Goal: Find specific page/section: Find specific page/section

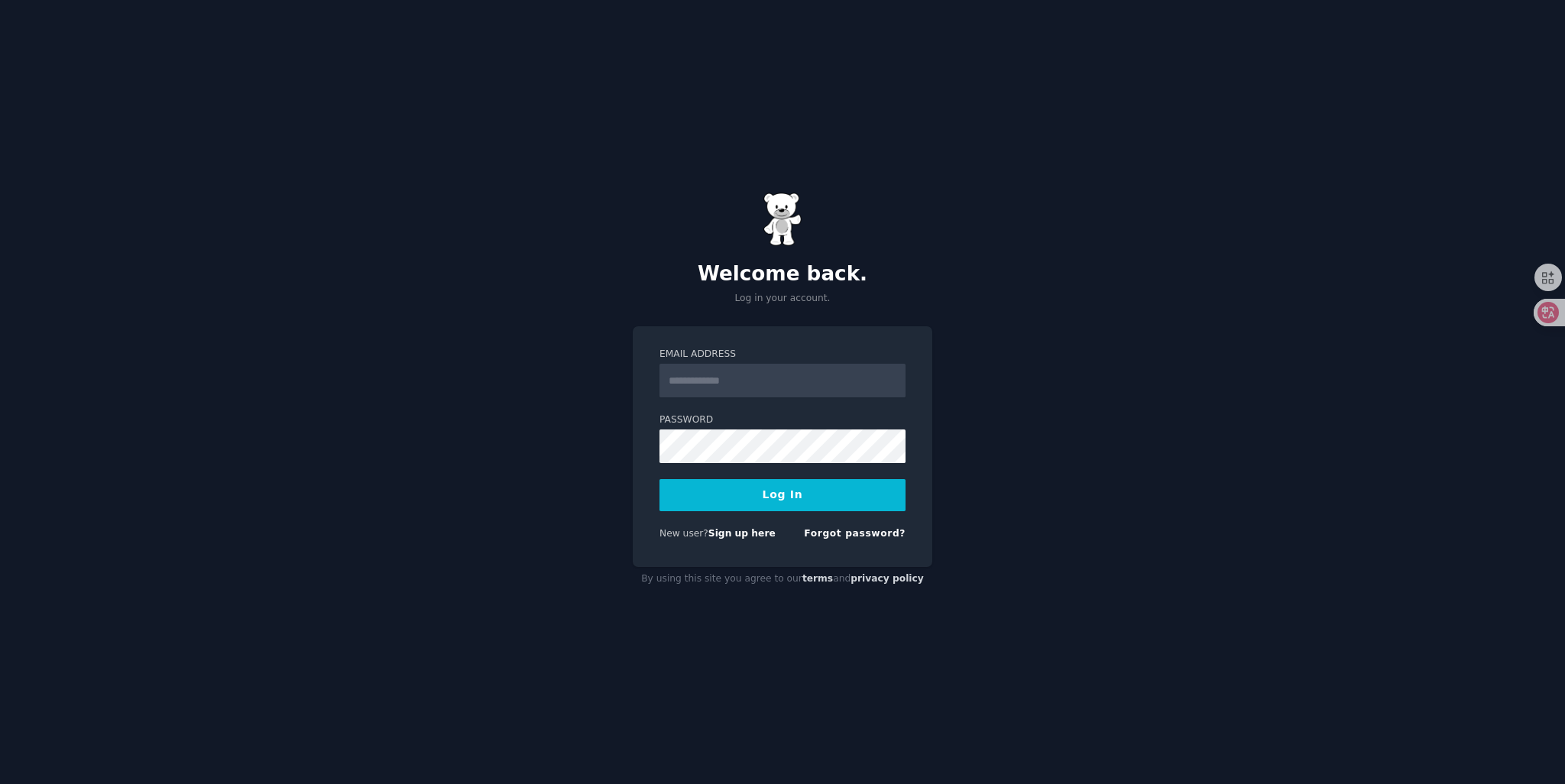
type input "**********"
click at [730, 492] on button "Log In" at bounding box center [782, 495] width 246 height 32
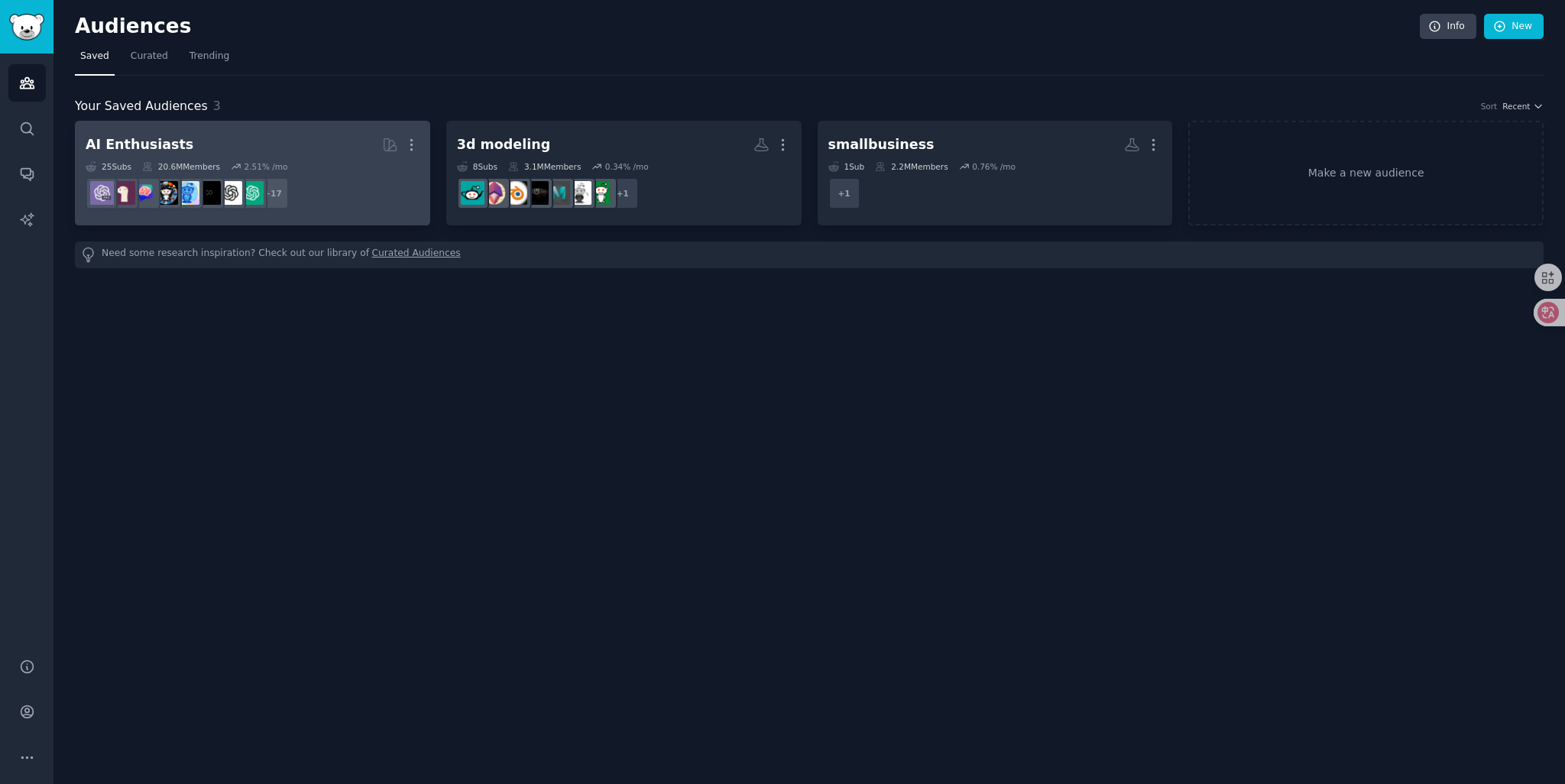
click at [275, 168] on div "2.51 % /mo" at bounding box center [265, 167] width 44 height 11
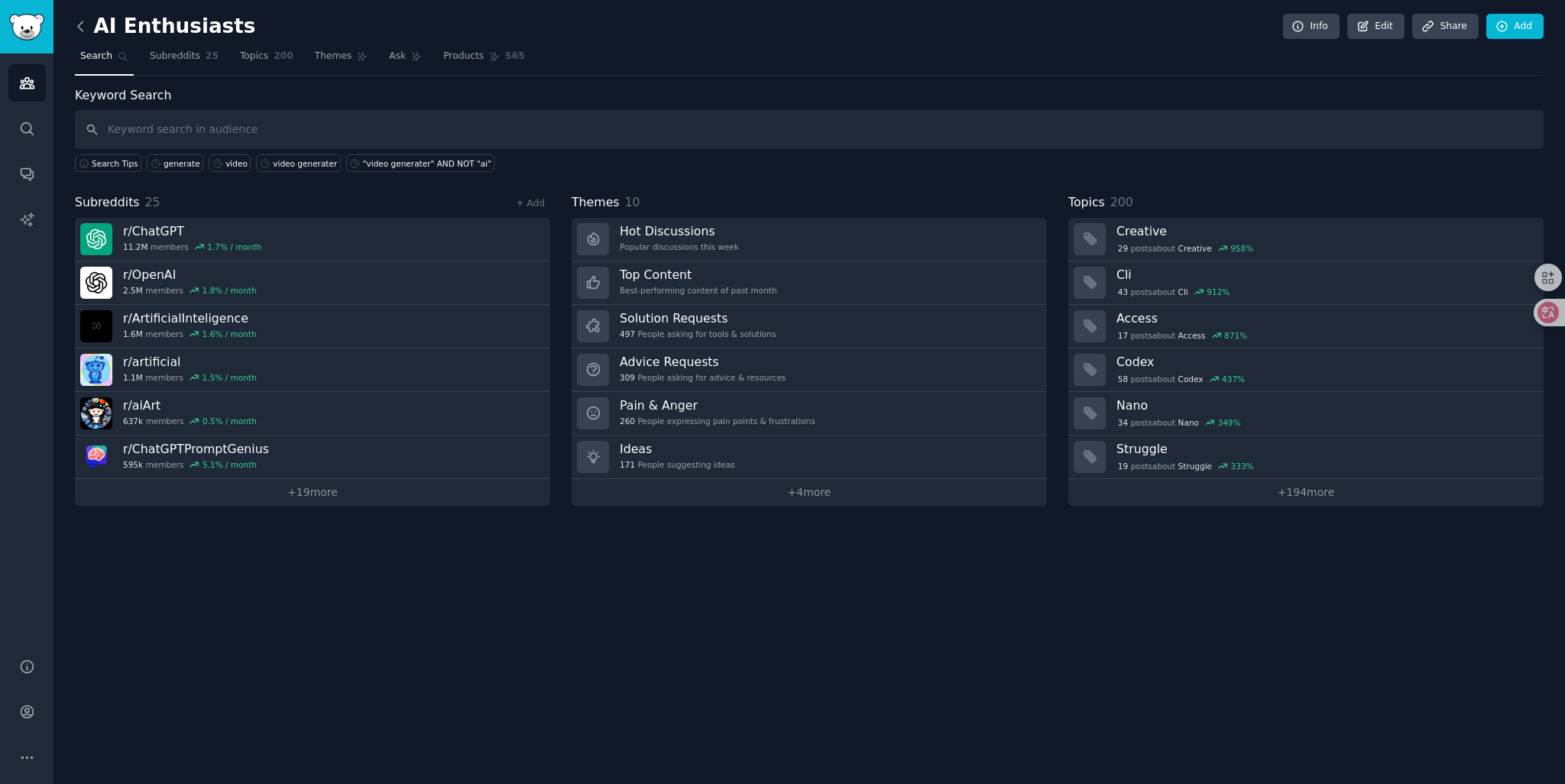
click at [79, 28] on icon at bounding box center [80, 26] width 16 height 16
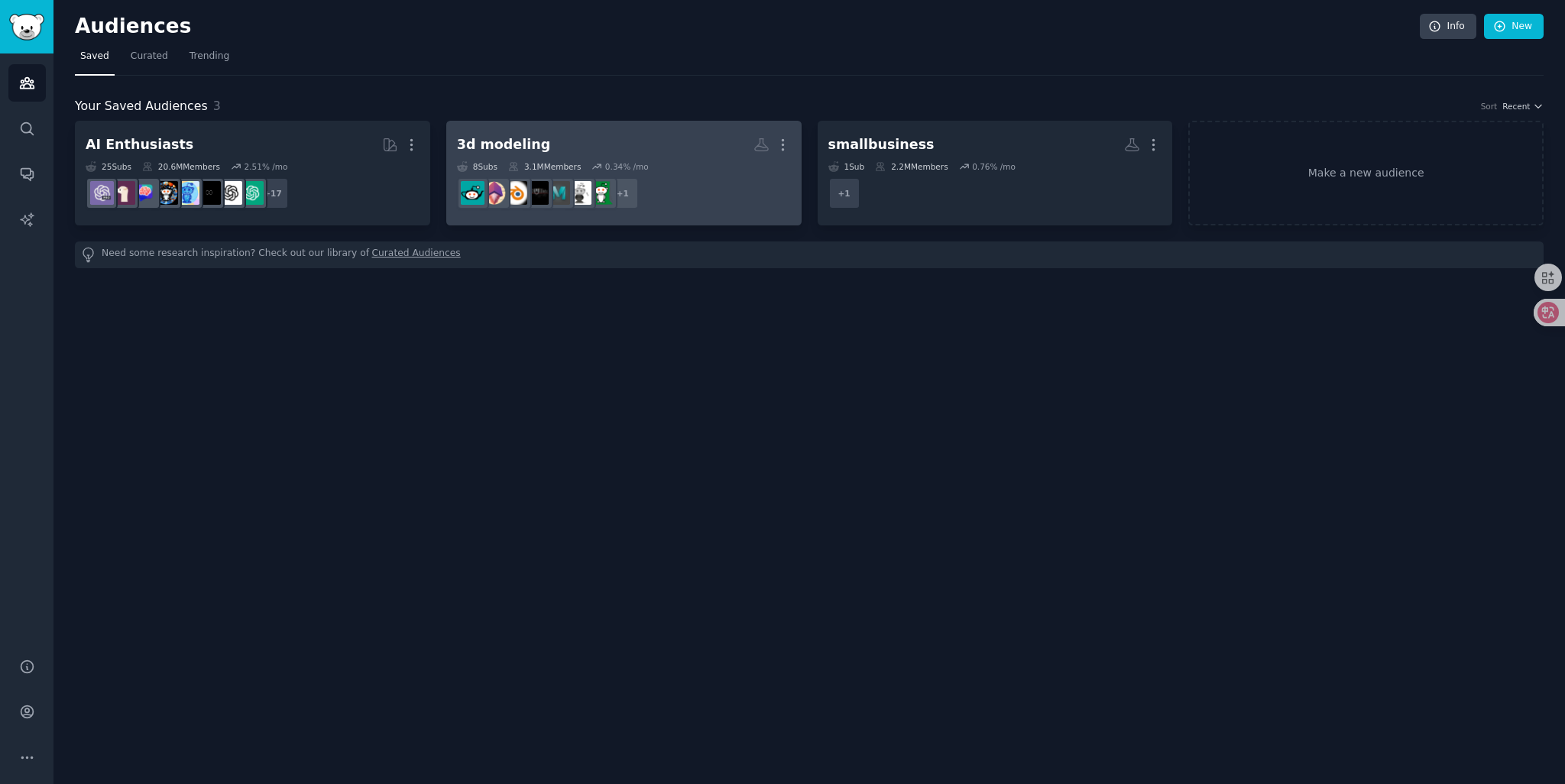
click at [662, 152] on h2 "3d modeling More" at bounding box center [624, 145] width 334 height 27
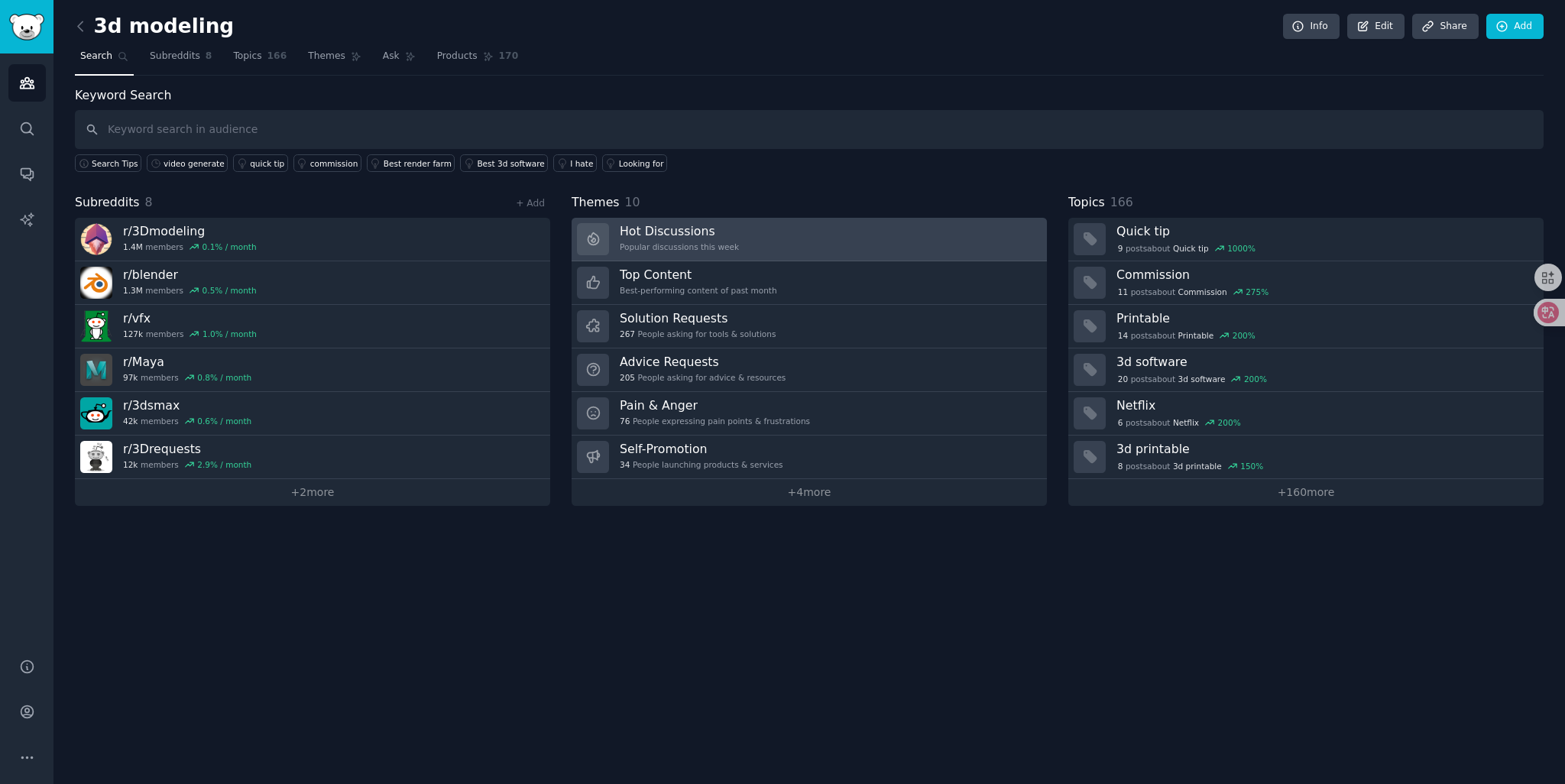
click at [756, 231] on link "Hot Discussions Popular discussions this week" at bounding box center [809, 239] width 475 height 44
